Goal: Find specific page/section

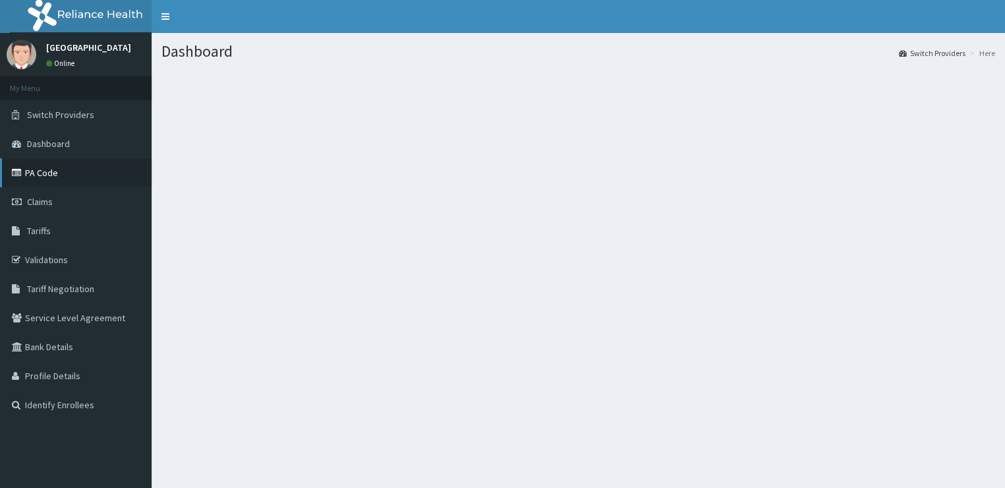
click at [45, 177] on link "PA Code" at bounding box center [76, 172] width 152 height 29
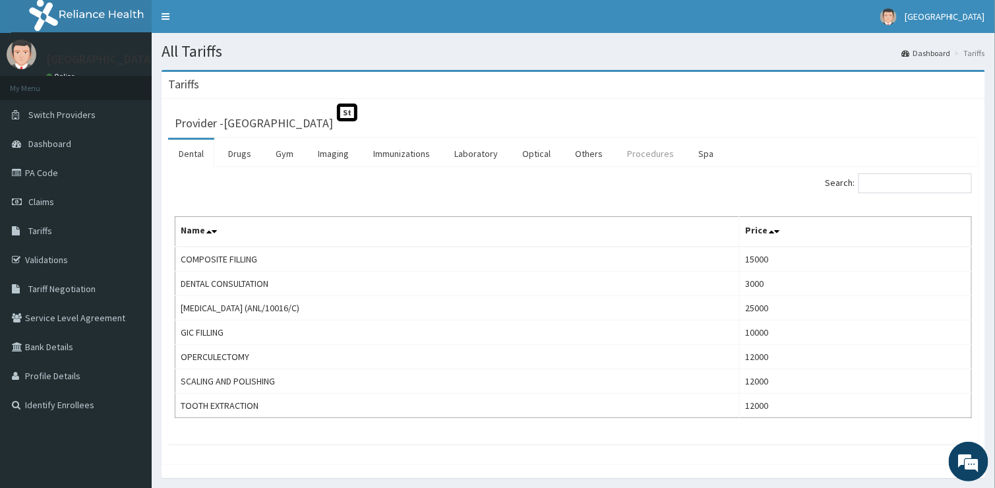
click at [649, 156] on link "Procedures" at bounding box center [650, 154] width 68 height 28
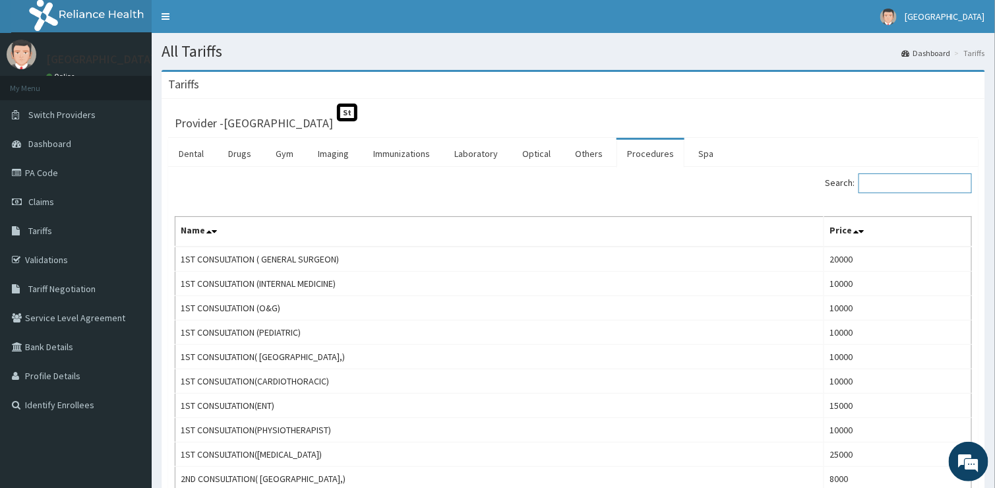
click at [901, 185] on input "Search:" at bounding box center [914, 183] width 113 height 20
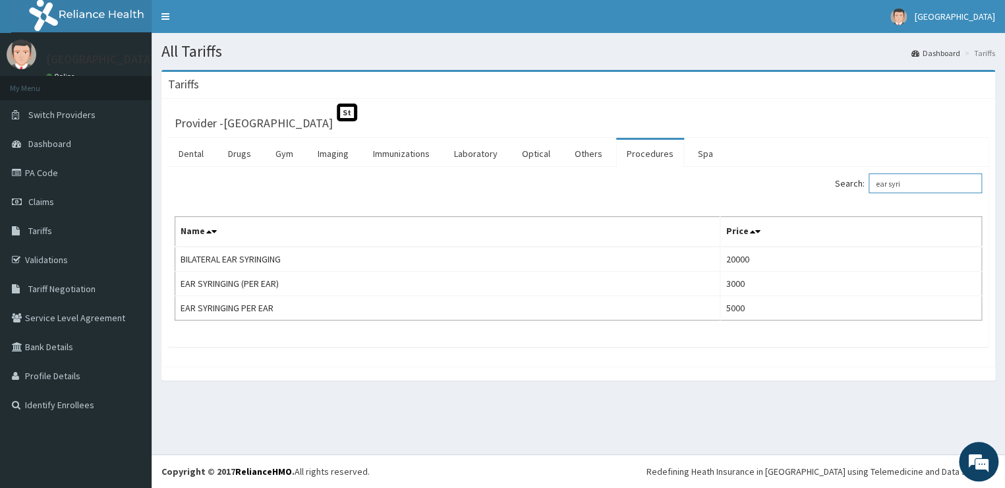
type input "ear syri"
